Goal: Information Seeking & Learning: Learn about a topic

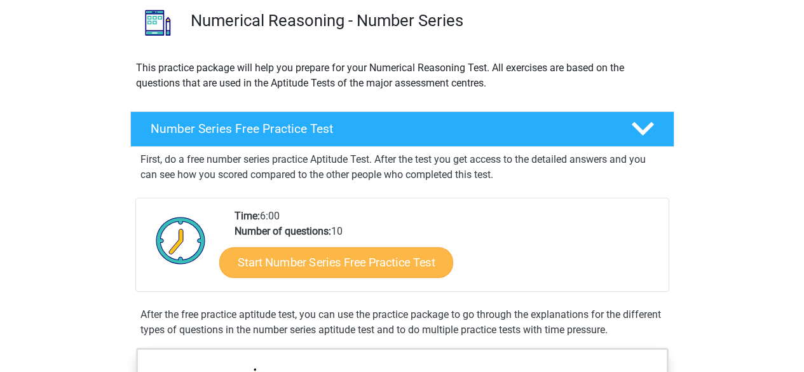
scroll to position [241, 0]
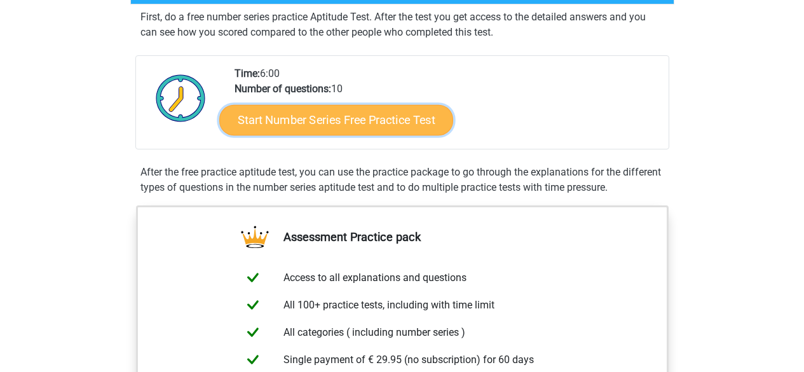
click at [384, 111] on link "Start Number Series Free Practice Test" at bounding box center [336, 119] width 234 height 31
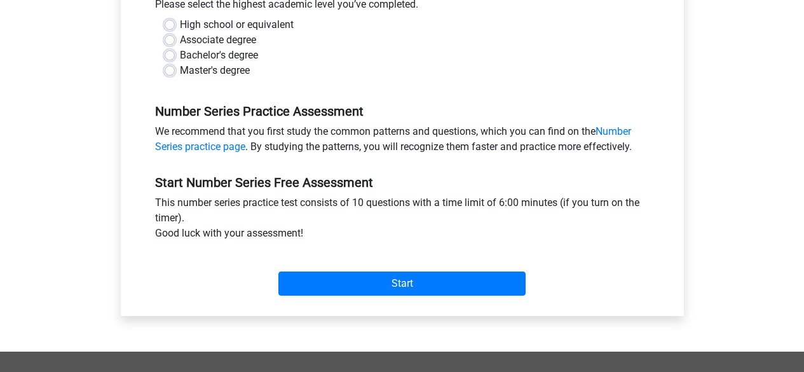
scroll to position [305, 0]
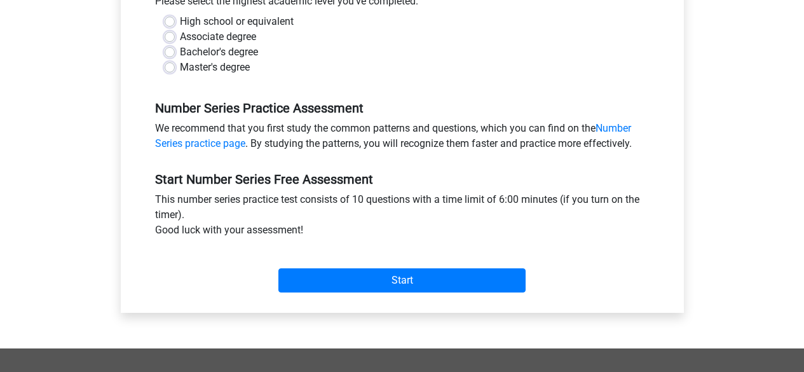
click at [180, 67] on label "Master's degree" at bounding box center [215, 67] width 70 height 15
click at [168, 67] on input "Master's degree" at bounding box center [170, 66] width 10 height 13
radio input "true"
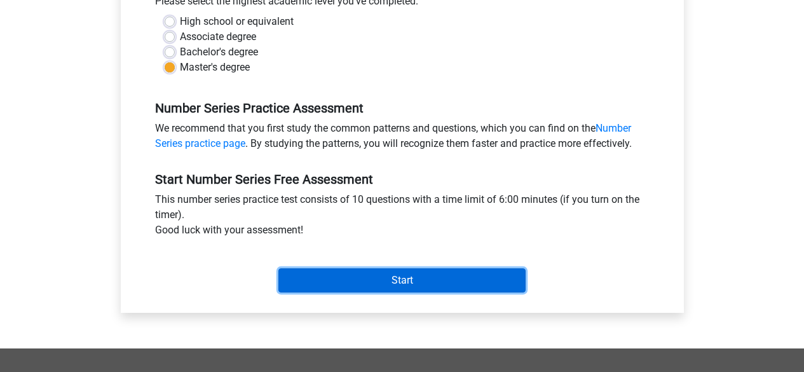
click at [365, 273] on input "Start" at bounding box center [401, 280] width 247 height 24
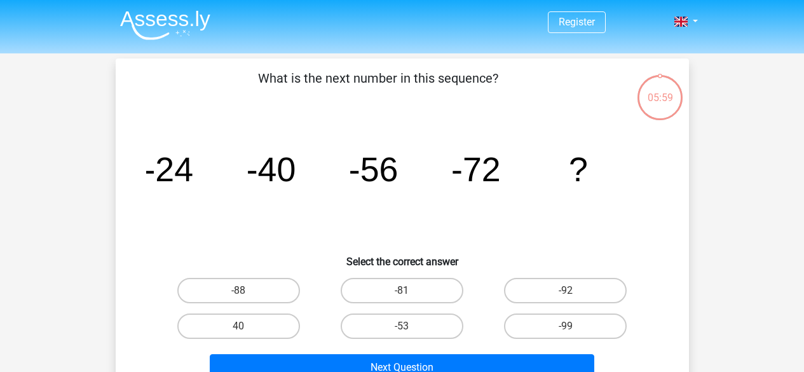
scroll to position [10, 0]
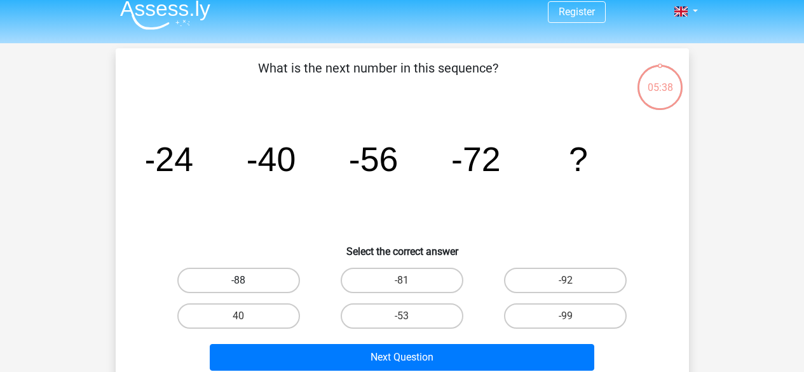
click at [259, 280] on label "-88" at bounding box center [238, 280] width 123 height 25
click at [247, 280] on input "-88" at bounding box center [242, 284] width 8 height 8
radio input "true"
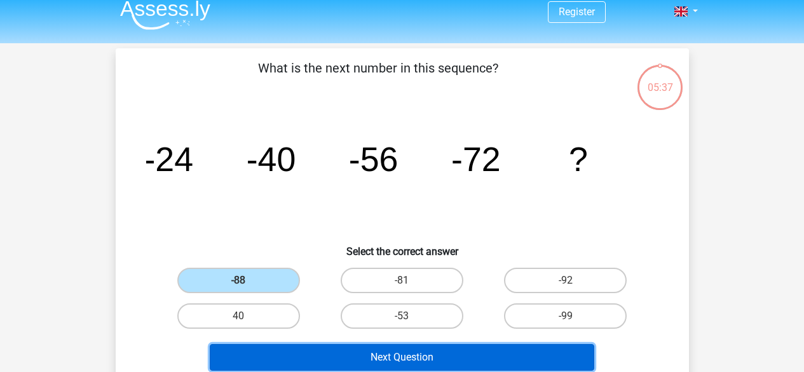
click at [381, 358] on button "Next Question" at bounding box center [402, 357] width 385 height 27
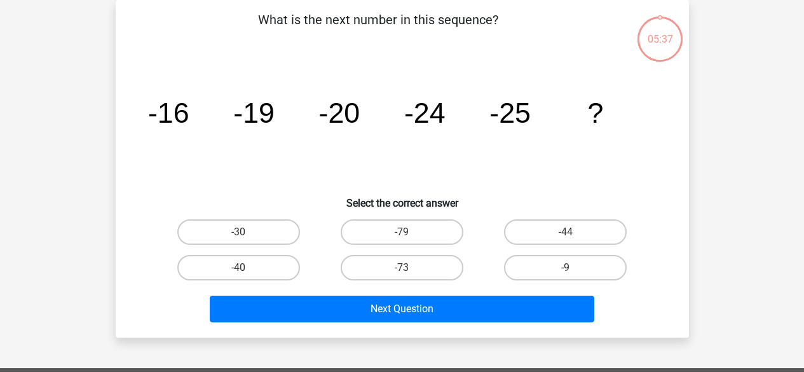
scroll to position [58, 0]
click at [281, 225] on label "-30" at bounding box center [238, 231] width 123 height 25
click at [247, 232] on input "-30" at bounding box center [242, 236] width 8 height 8
radio input "true"
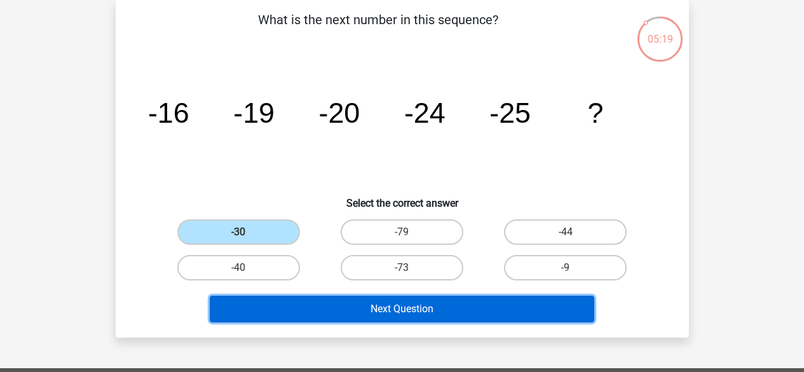
click at [343, 322] on button "Next Question" at bounding box center [402, 309] width 385 height 27
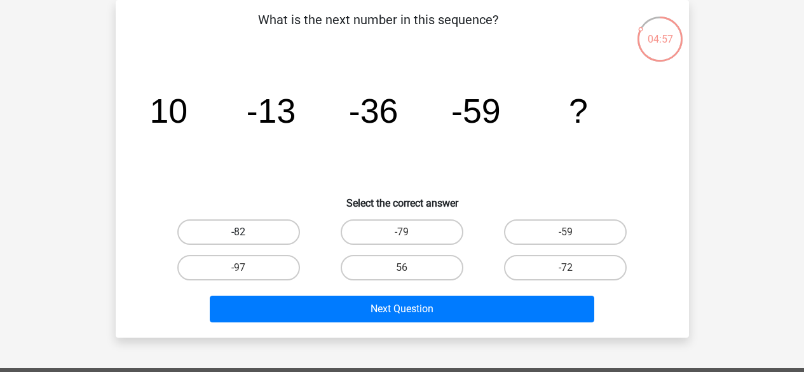
click at [261, 231] on label "-82" at bounding box center [238, 231] width 123 height 25
click at [247, 232] on input "-82" at bounding box center [242, 236] width 8 height 8
radio input "true"
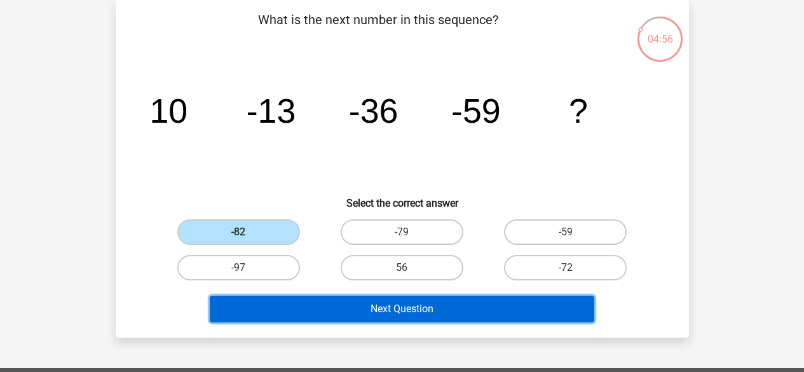
click at [317, 300] on button "Next Question" at bounding box center [402, 309] width 385 height 27
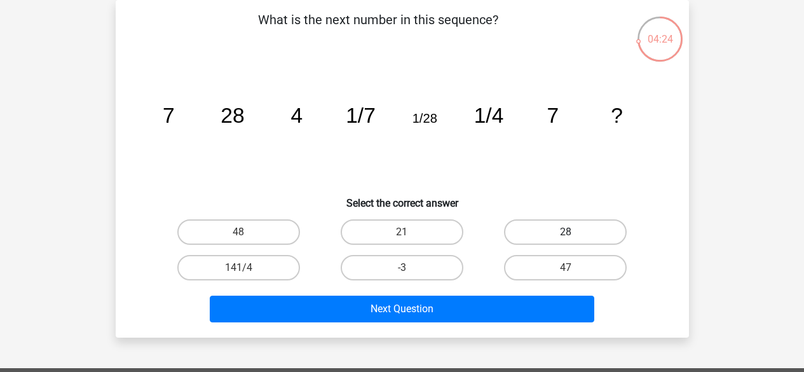
click at [523, 235] on label "28" at bounding box center [565, 231] width 123 height 25
click at [566, 235] on input "28" at bounding box center [570, 236] width 8 height 8
radio input "true"
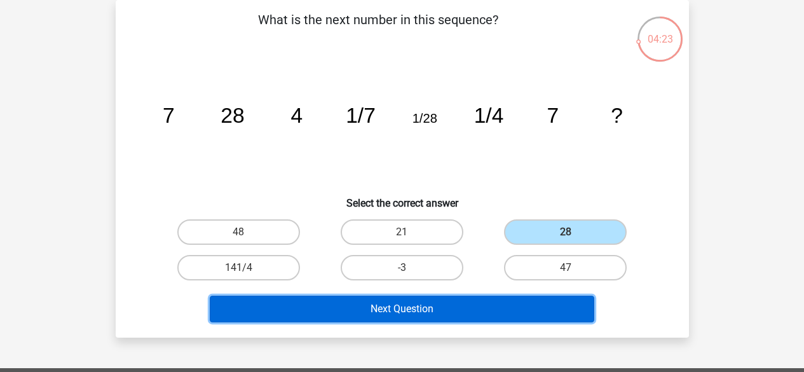
click at [461, 305] on button "Next Question" at bounding box center [402, 309] width 385 height 27
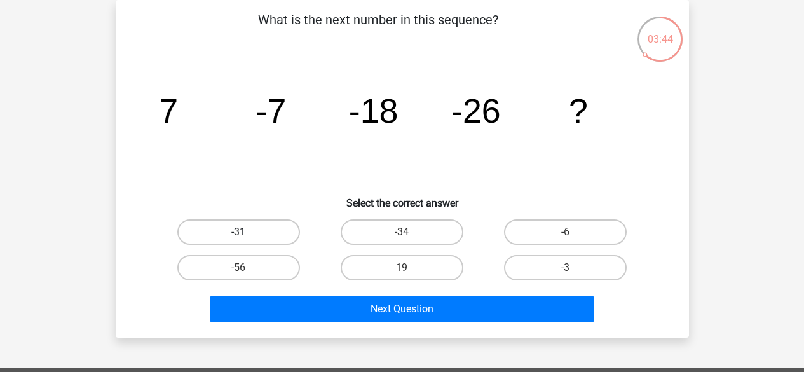
click at [254, 227] on label "-31" at bounding box center [238, 231] width 123 height 25
click at [247, 232] on input "-31" at bounding box center [242, 236] width 8 height 8
radio input "true"
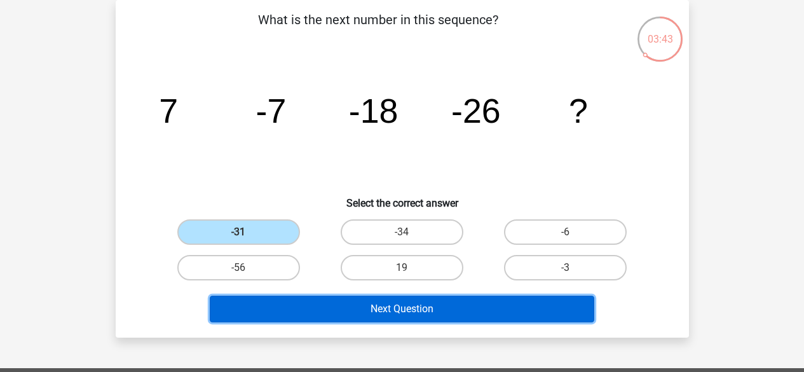
click at [346, 308] on button "Next Question" at bounding box center [402, 309] width 385 height 27
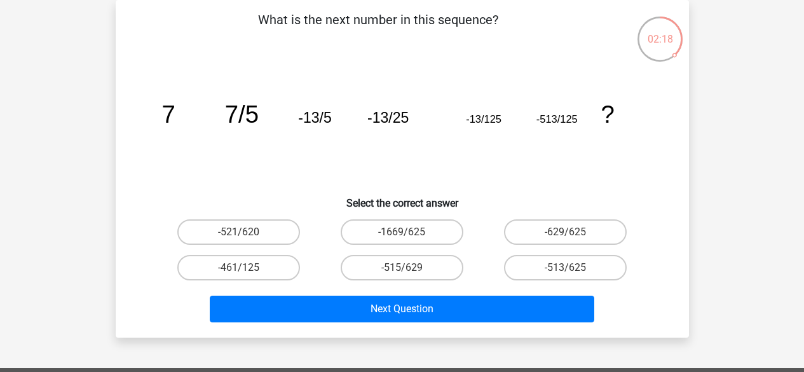
click at [418, 246] on div "-1669/625" at bounding box center [401, 232] width 163 height 36
click at [421, 230] on label "-1669/625" at bounding box center [402, 231] width 123 height 25
click at [410, 232] on input "-1669/625" at bounding box center [406, 236] width 8 height 8
radio input "true"
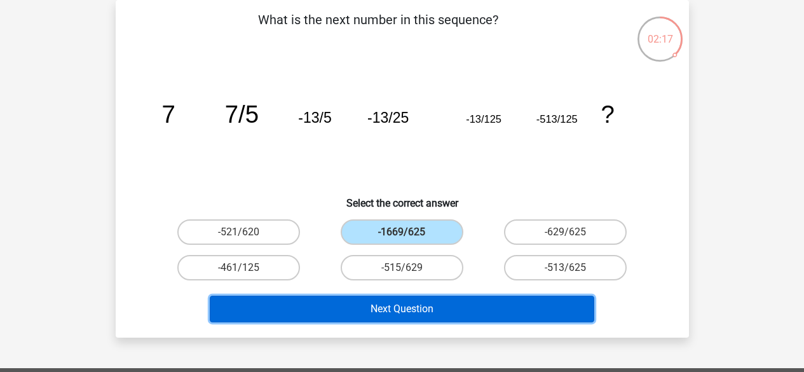
click at [447, 306] on button "Next Question" at bounding box center [402, 309] width 385 height 27
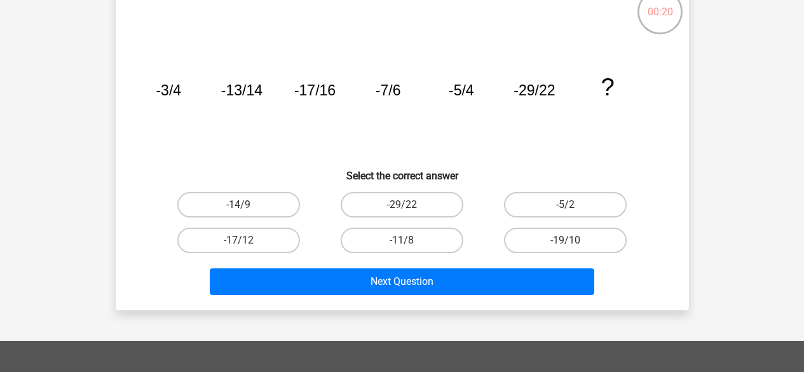
scroll to position [15, 0]
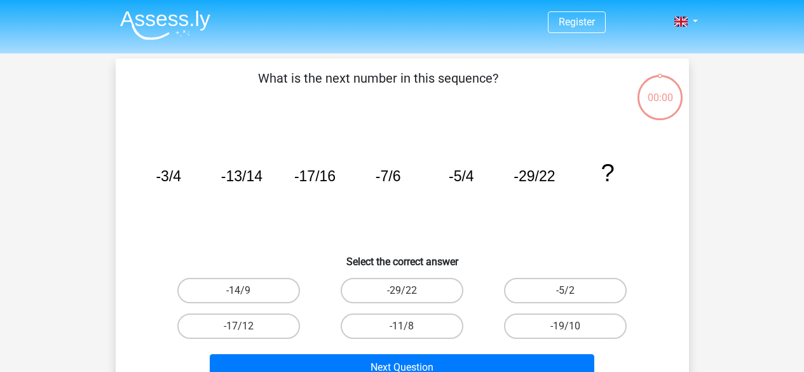
scroll to position [15, 0]
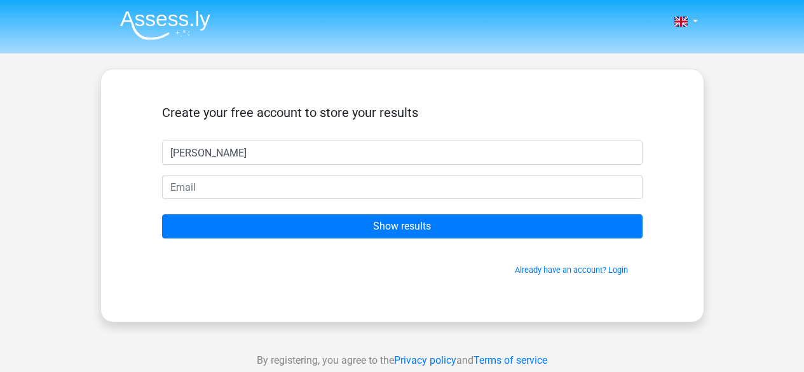
type input "bob"
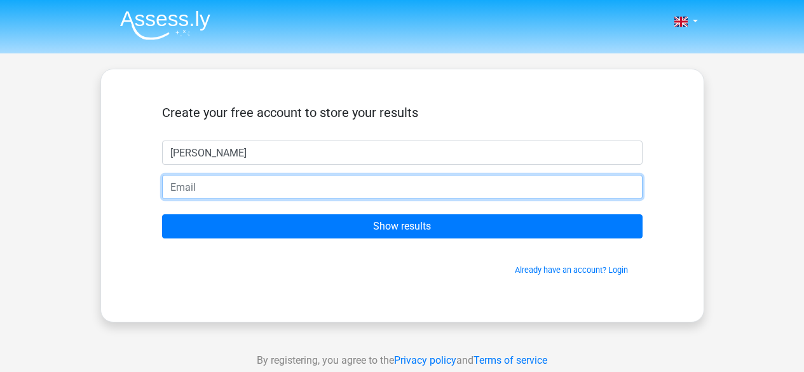
click at [566, 185] on input "email" at bounding box center [402, 187] width 480 height 24
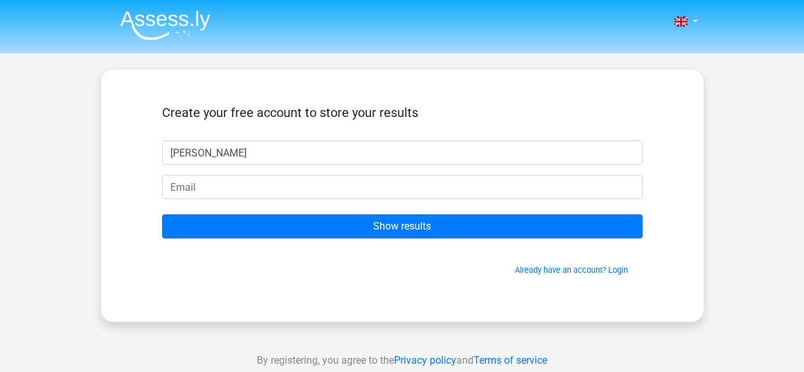
click at [709, 177] on div "Nederlands English bob" at bounding box center [402, 359] width 804 height 719
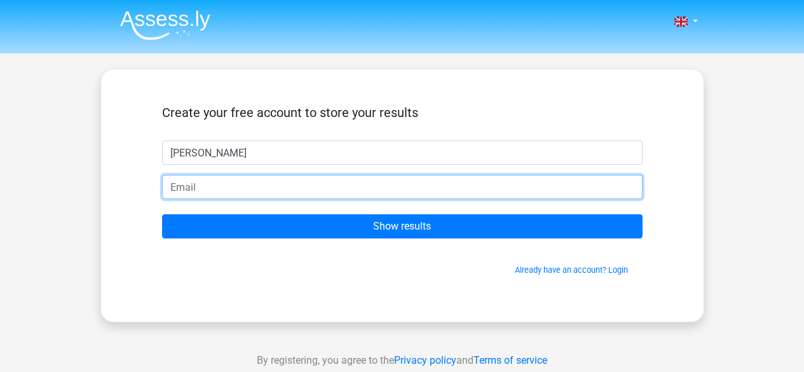
click at [586, 192] on input "email" at bounding box center [402, 187] width 480 height 24
type input "B"
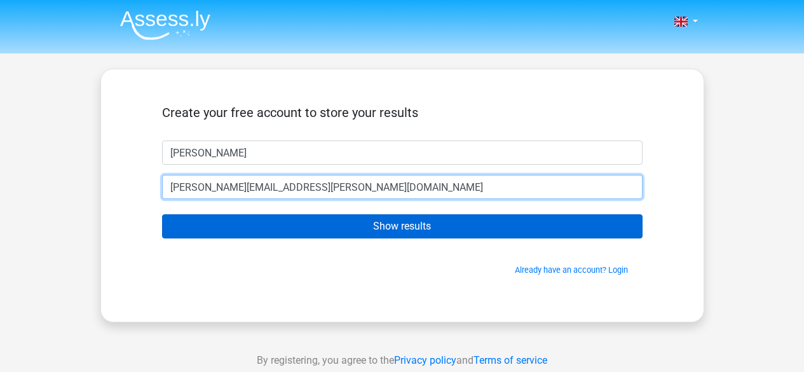
type input "bob.menary@gmail.com"
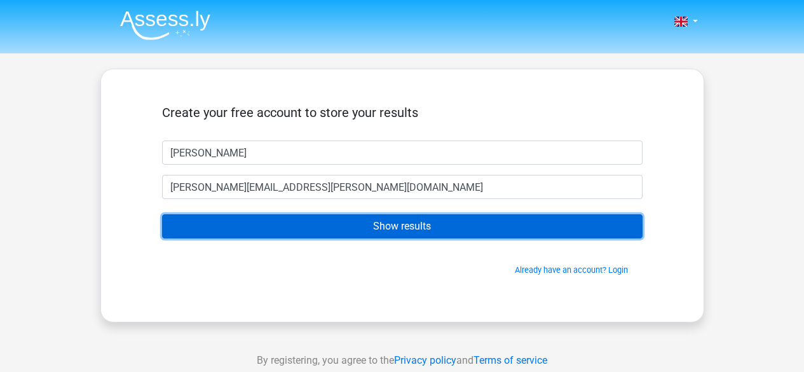
click at [479, 215] on input "Show results" at bounding box center [402, 226] width 480 height 24
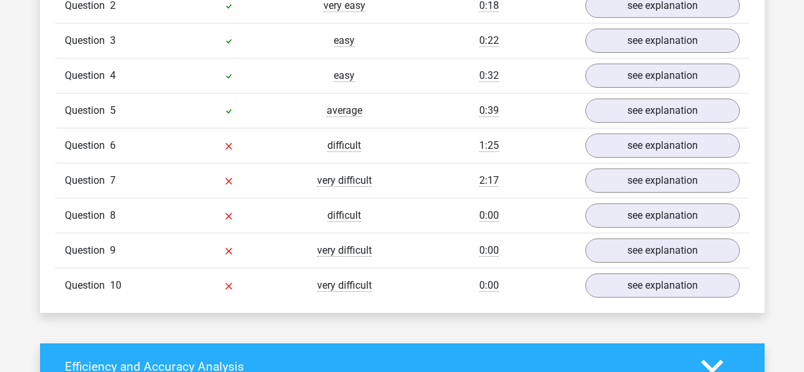
scroll to position [1132, 0]
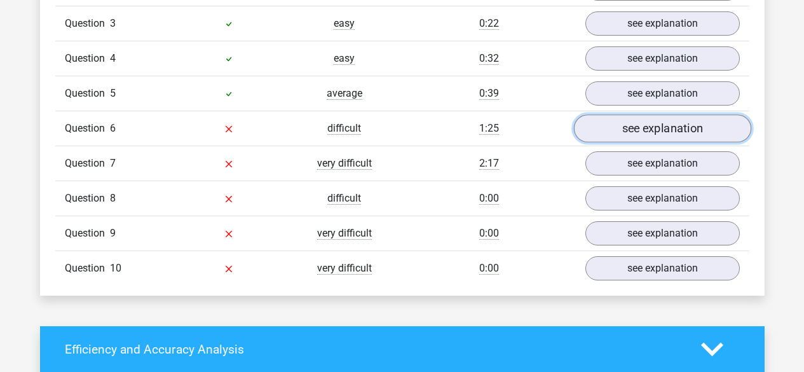
click at [648, 136] on link "see explanation" at bounding box center [661, 129] width 177 height 28
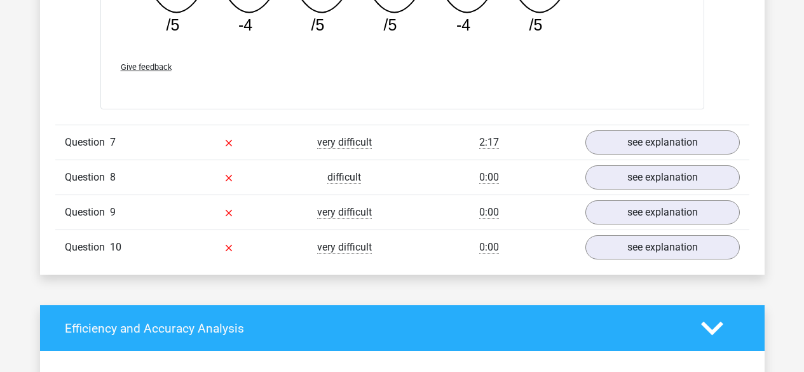
scroll to position [1724, 0]
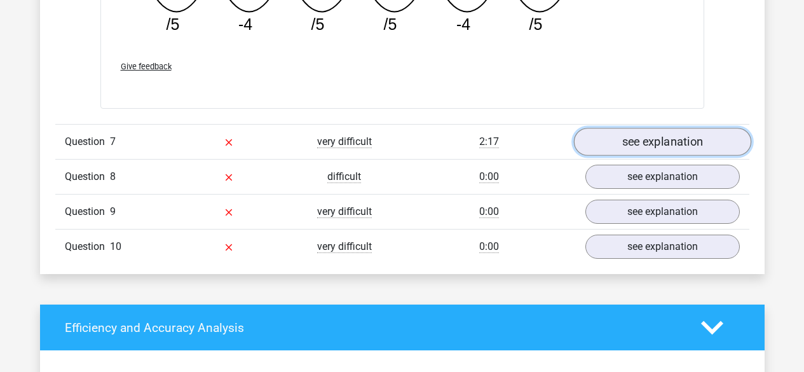
click at [684, 137] on link "see explanation" at bounding box center [661, 142] width 177 height 28
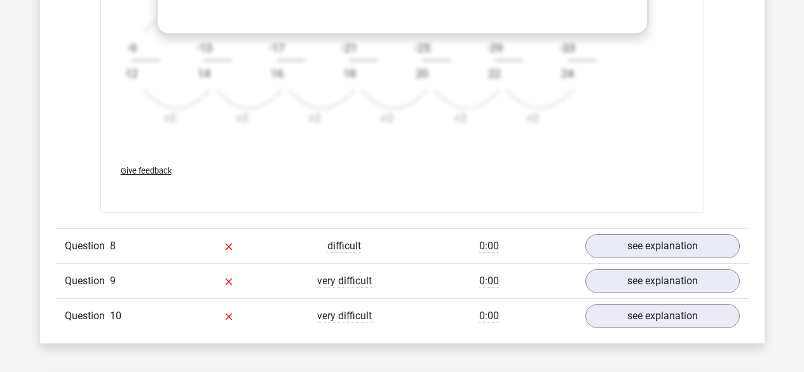
scroll to position [2439, 0]
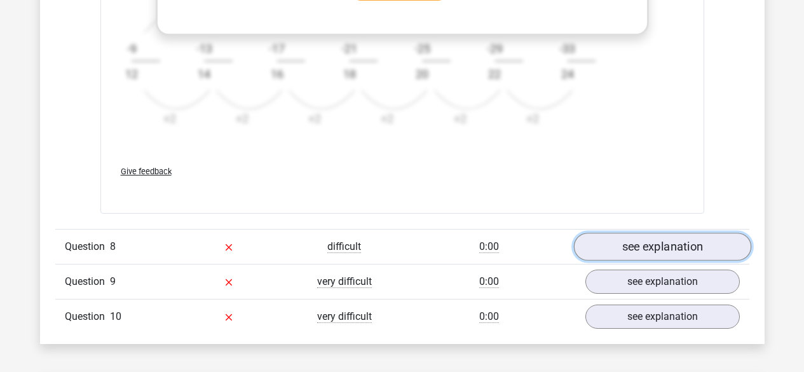
click at [679, 245] on link "see explanation" at bounding box center [661, 247] width 177 height 28
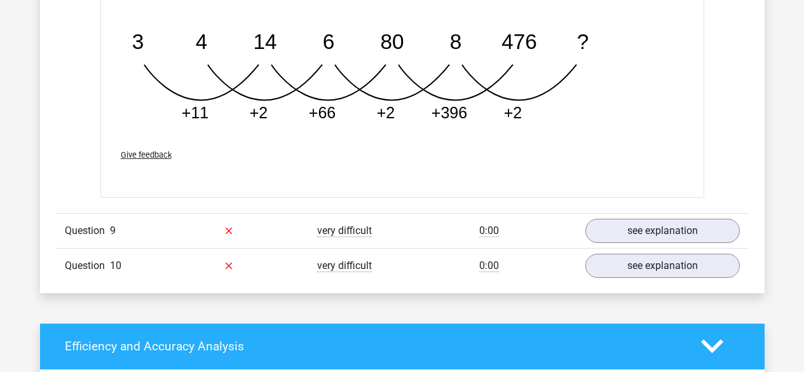
scroll to position [3121, 0]
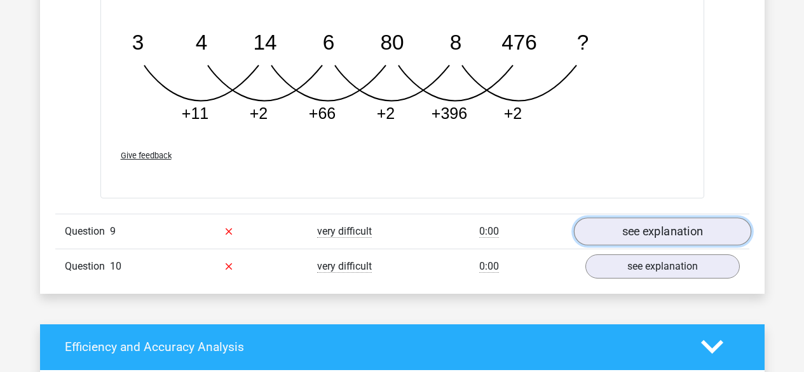
click at [639, 228] on link "see explanation" at bounding box center [661, 231] width 177 height 28
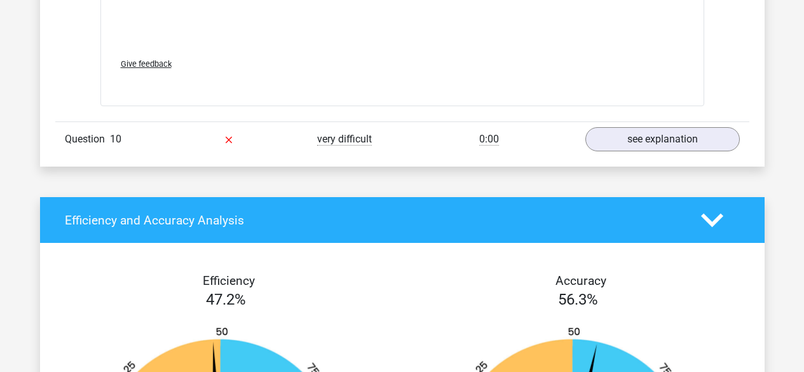
scroll to position [4031, 0]
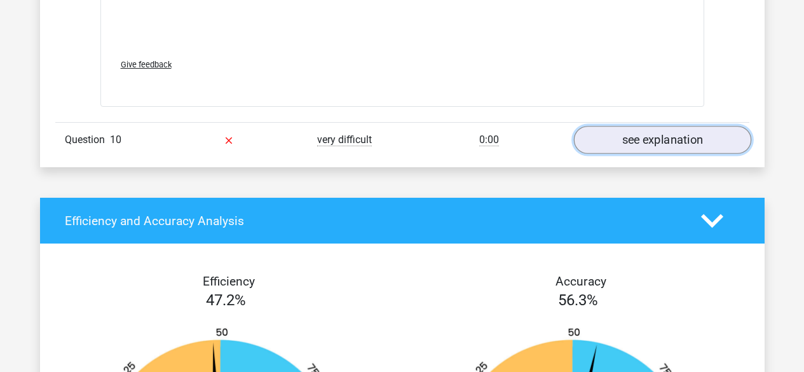
click at [662, 139] on link "see explanation" at bounding box center [661, 140] width 177 height 28
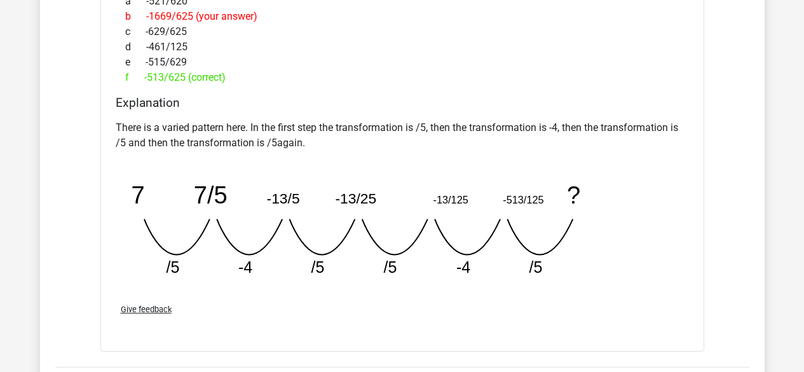
scroll to position [1478, 0]
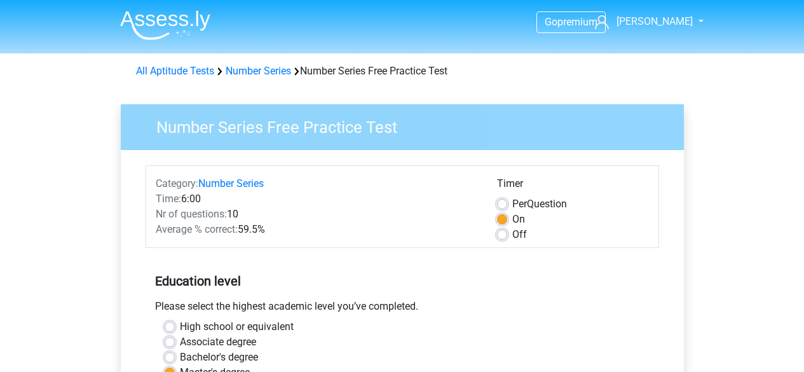
scroll to position [305, 0]
